Goal: Information Seeking & Learning: Learn about a topic

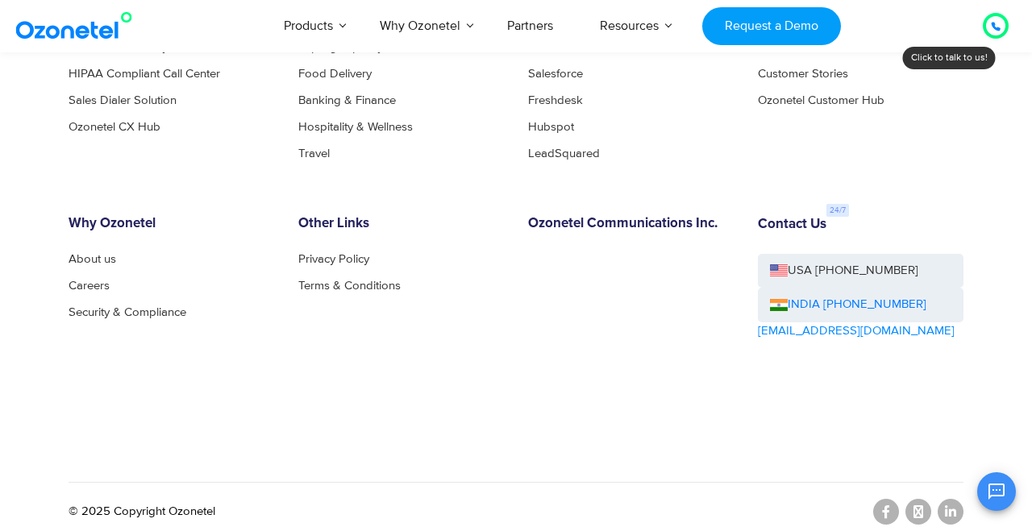
scroll to position [8715, 0]
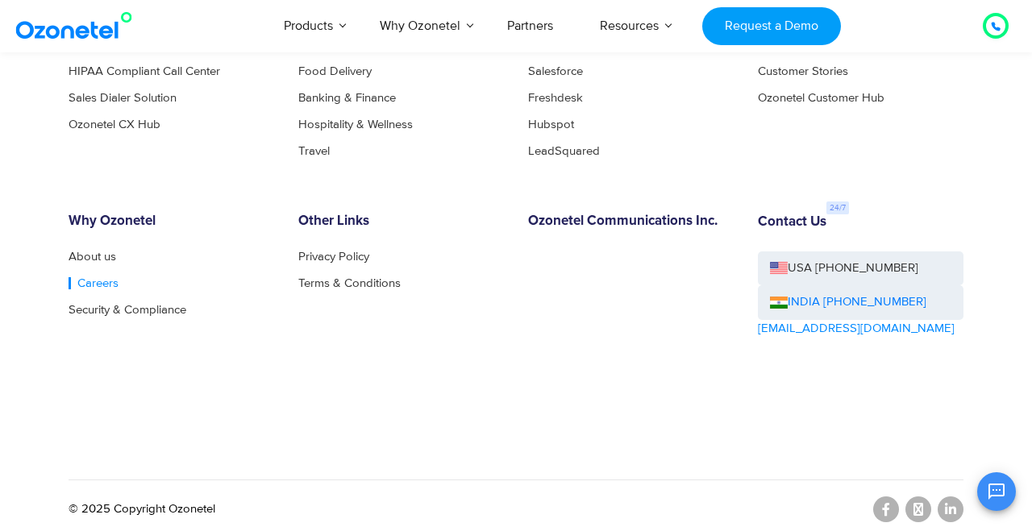
click at [84, 285] on link "Careers" at bounding box center [94, 283] width 50 height 12
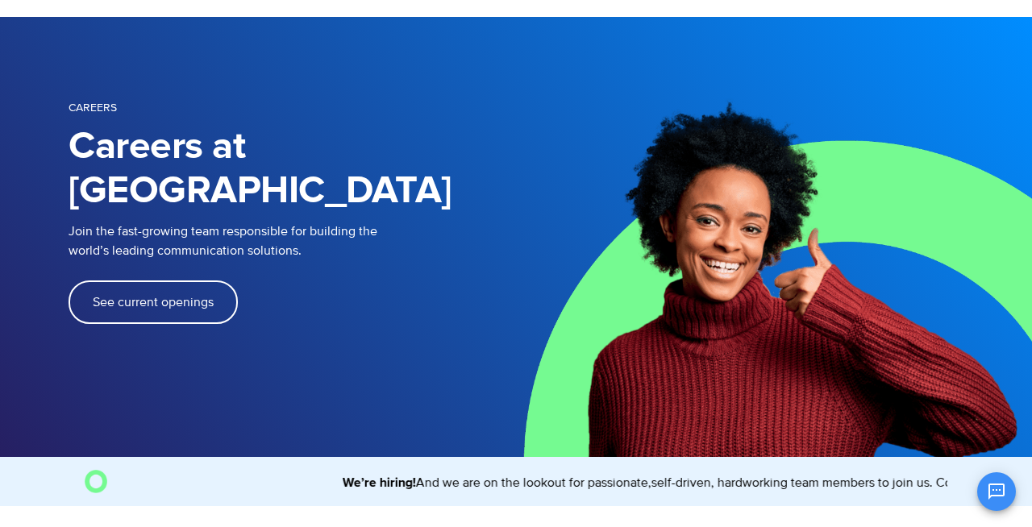
click at [192, 296] on span "See current openings" at bounding box center [153, 302] width 121 height 13
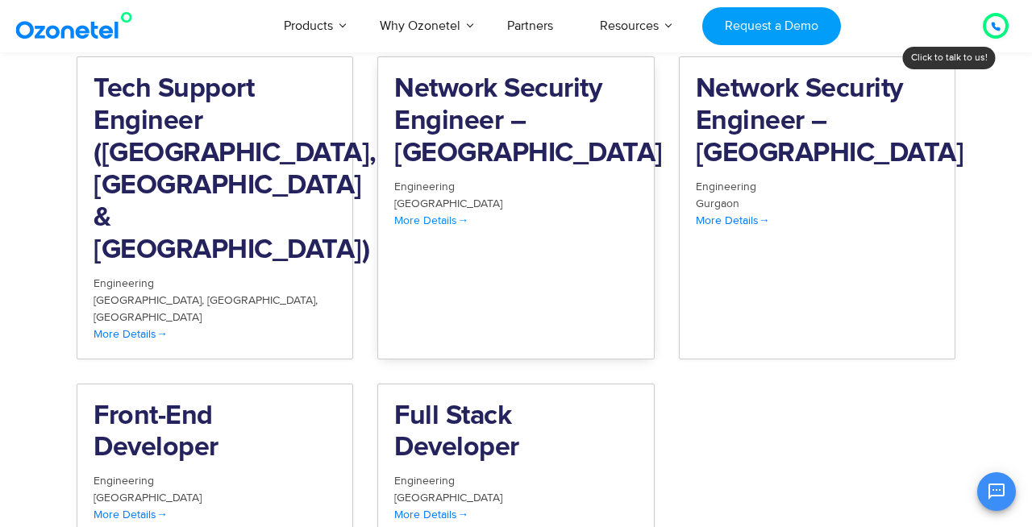
scroll to position [1853, 0]
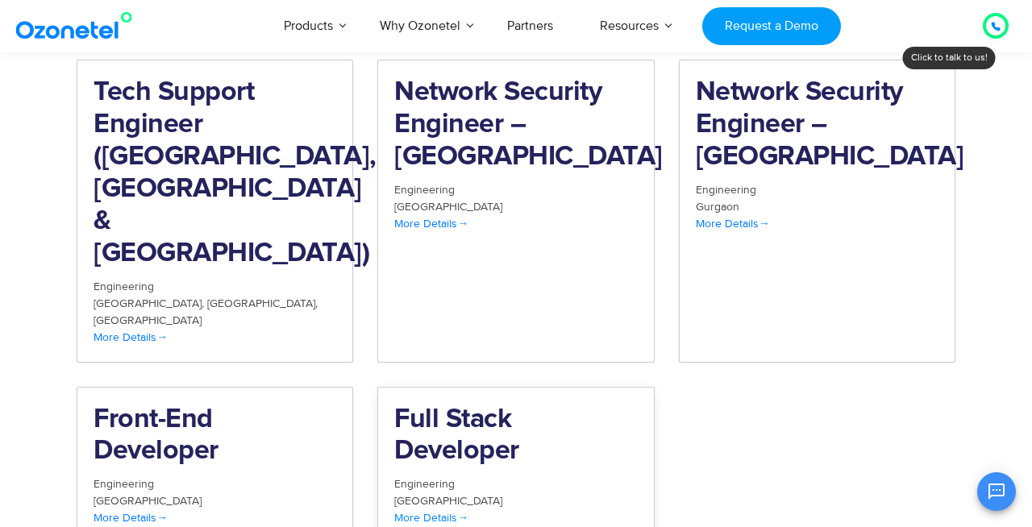
click at [441, 509] on div "More Details" at bounding box center [515, 517] width 243 height 17
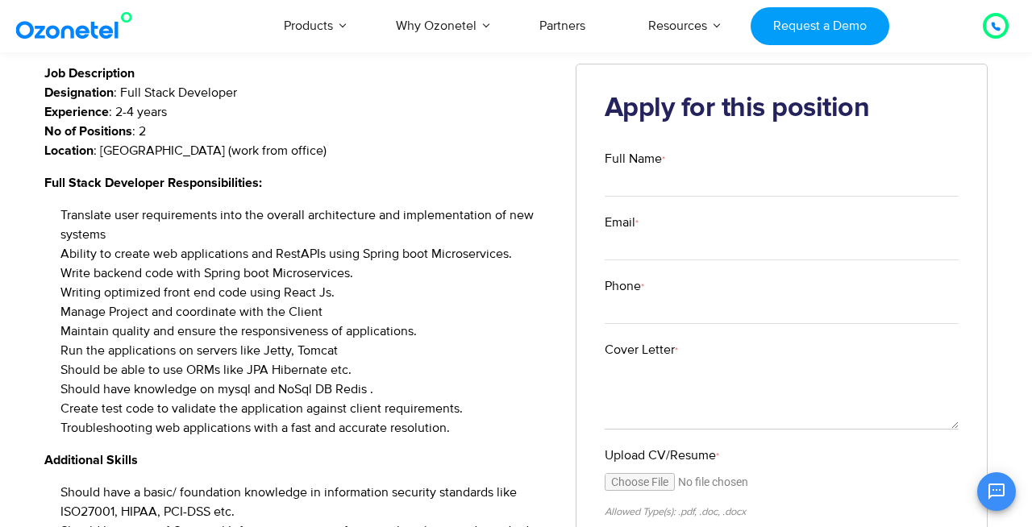
scroll to position [217, 0]
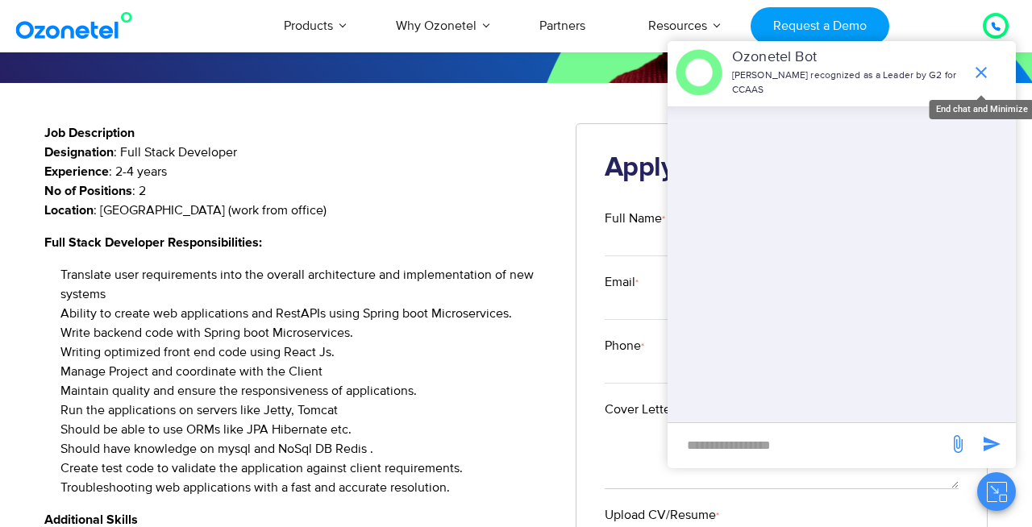
click at [987, 71] on icon "end chat or minimize" at bounding box center [980, 72] width 19 height 19
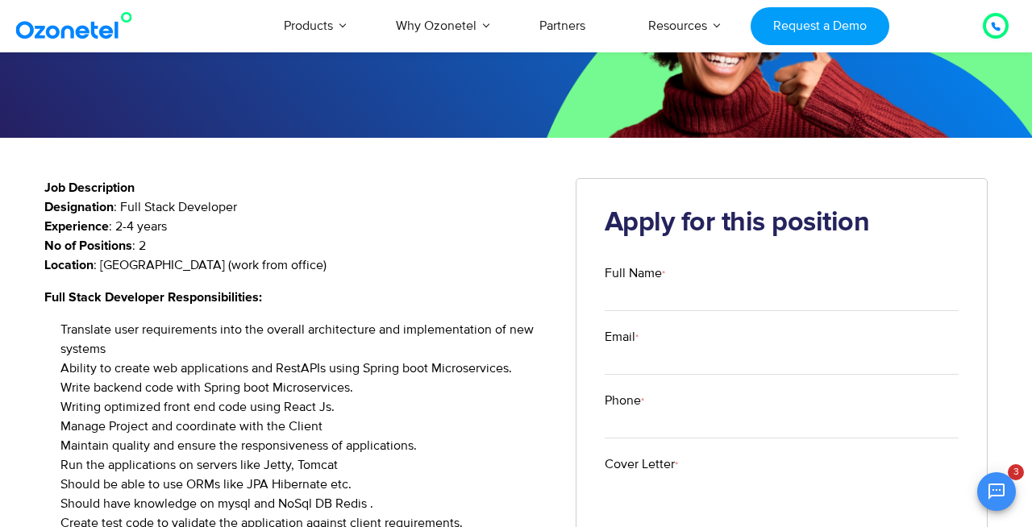
scroll to position [138, 0]
